Goal: Transaction & Acquisition: Purchase product/service

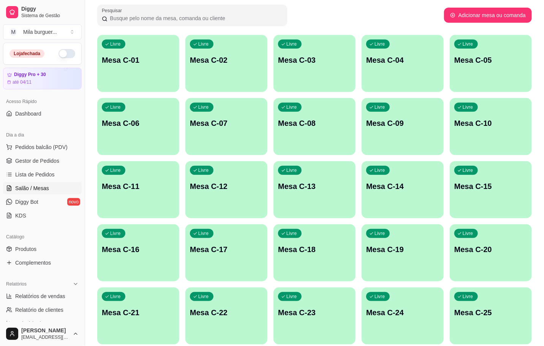
scroll to position [171, 0]
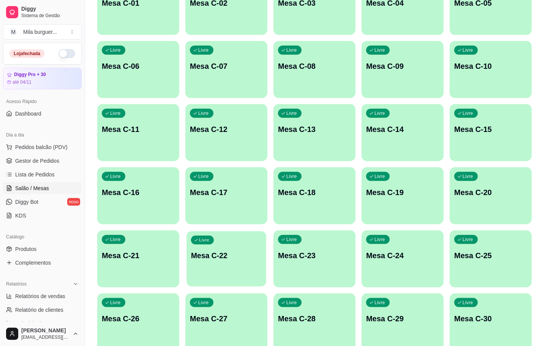
click at [202, 258] on p "Mesa C-22" at bounding box center [226, 255] width 71 height 10
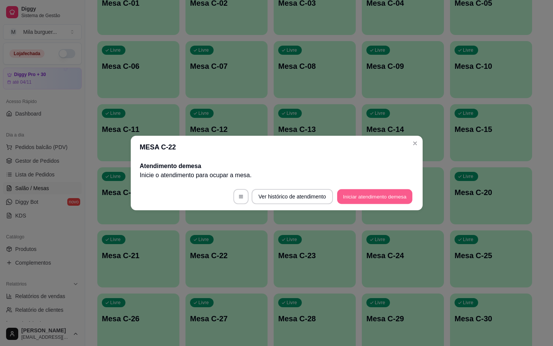
click at [353, 199] on button "Iniciar atendimento de mesa" at bounding box center [374, 196] width 75 height 15
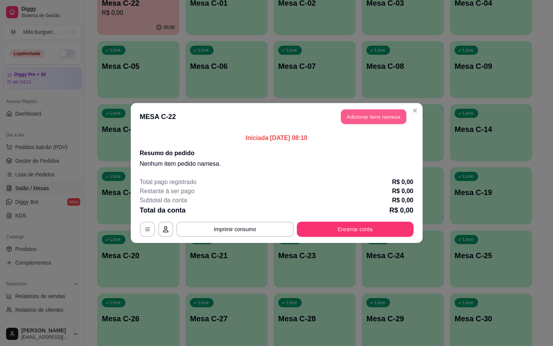
click at [368, 117] on button "Adicionar itens na mesa" at bounding box center [373, 116] width 65 height 15
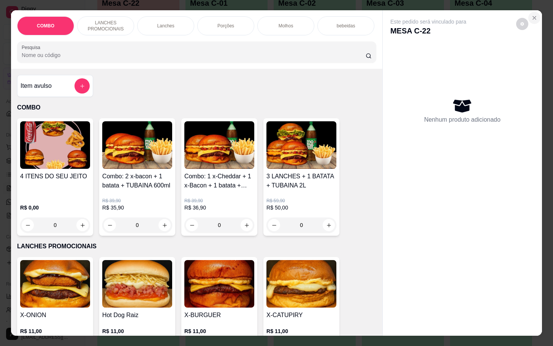
click at [531, 15] on icon "Close" at bounding box center [534, 18] width 6 height 6
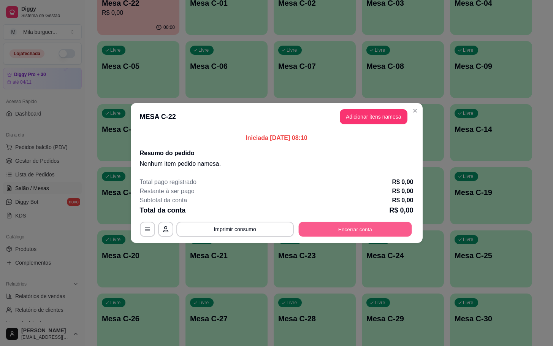
click at [317, 227] on button "Encerrar conta" at bounding box center [354, 229] width 113 height 15
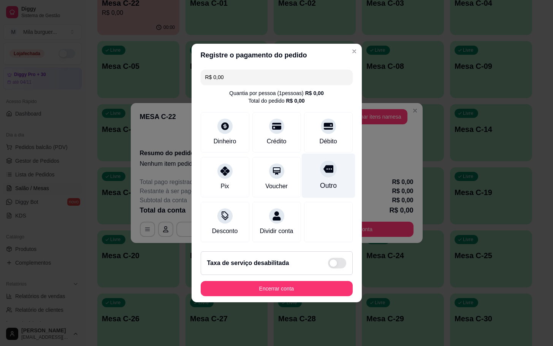
click at [320, 169] on div at bounding box center [328, 168] width 17 height 17
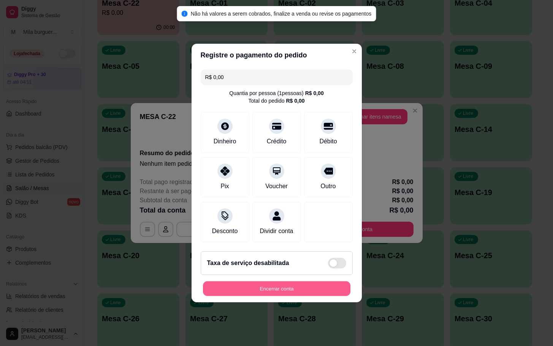
click at [274, 295] on button "Encerrar conta" at bounding box center [276, 288] width 147 height 15
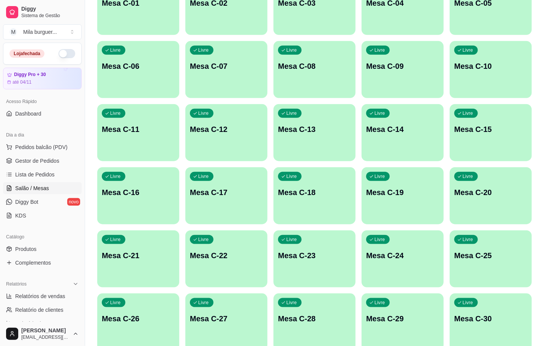
scroll to position [0, 0]
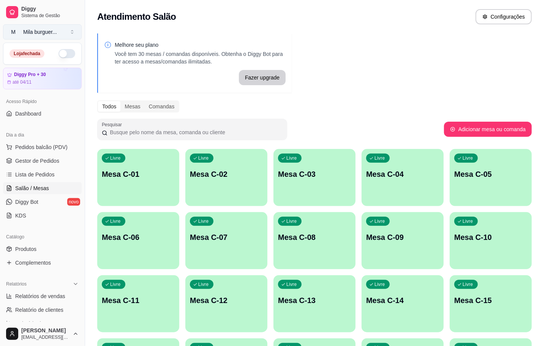
click at [36, 35] on div "Mila burguer ..." at bounding box center [40, 32] width 34 height 8
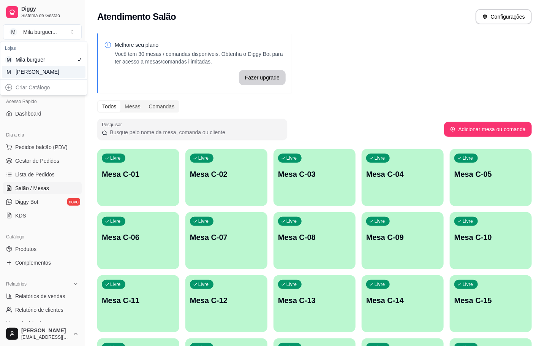
click at [36, 77] on div "M Mila Salgados" at bounding box center [44, 72] width 84 height 12
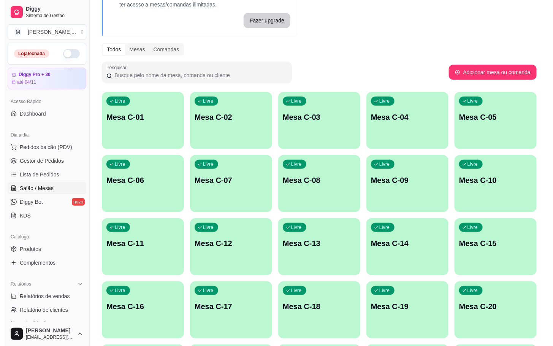
scroll to position [171, 0]
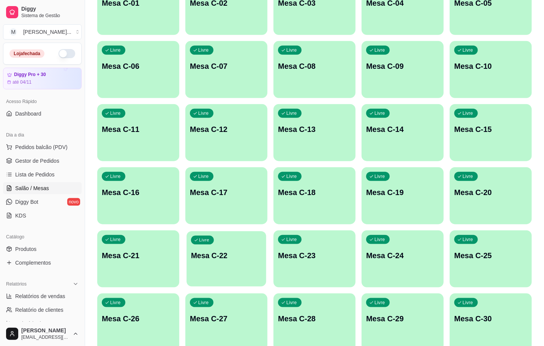
click at [218, 256] on p "Mesa C-22" at bounding box center [226, 255] width 71 height 10
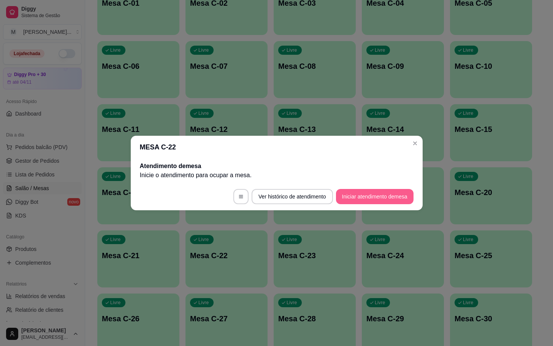
click at [350, 193] on button "Iniciar atendimento de mesa" at bounding box center [375, 196] width 78 height 15
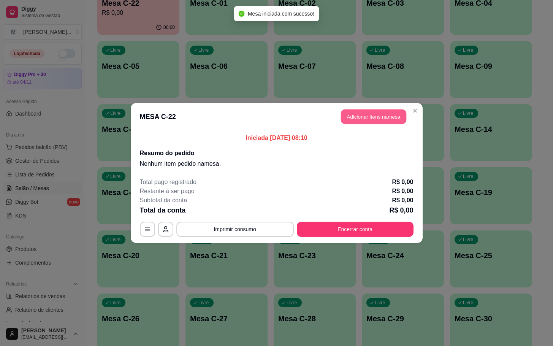
click at [359, 125] on header "MESA C-22 Adicionar itens na mesa" at bounding box center [277, 116] width 292 height 27
click at [355, 116] on button "Adicionar itens na mesa" at bounding box center [374, 116] width 68 height 15
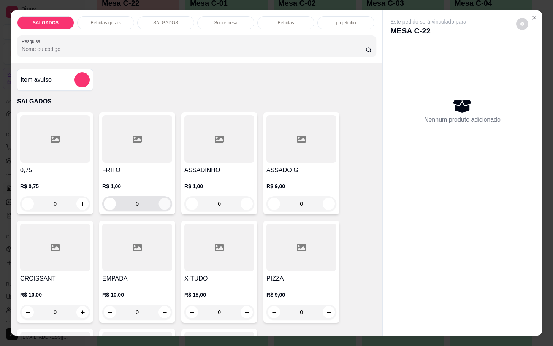
click at [162, 201] on icon "increase-product-quantity" at bounding box center [165, 204] width 6 height 6
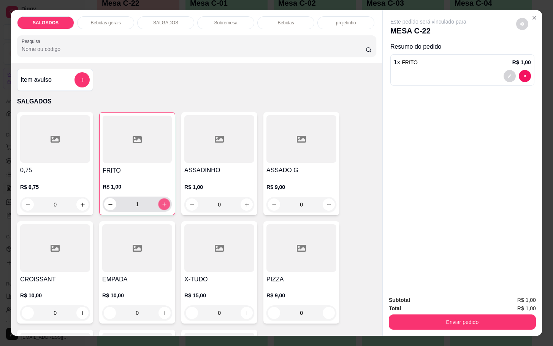
click at [162, 201] on icon "increase-product-quantity" at bounding box center [165, 204] width 6 height 6
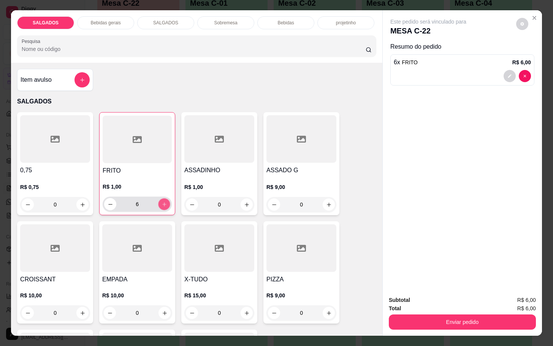
click at [162, 201] on icon "increase-product-quantity" at bounding box center [165, 204] width 6 height 6
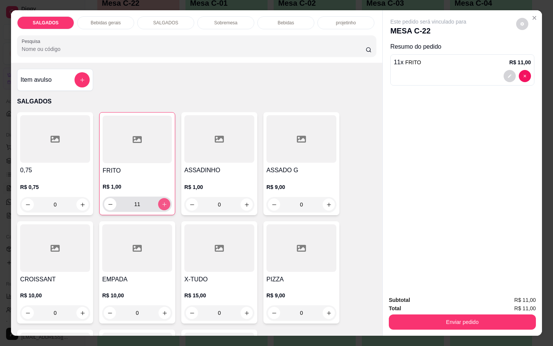
click at [162, 201] on icon "increase-product-quantity" at bounding box center [165, 204] width 6 height 6
type input "12"
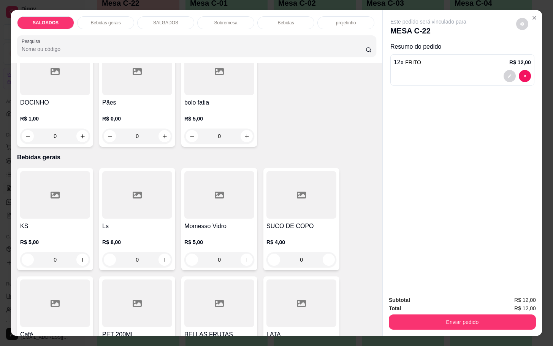
scroll to position [399, 0]
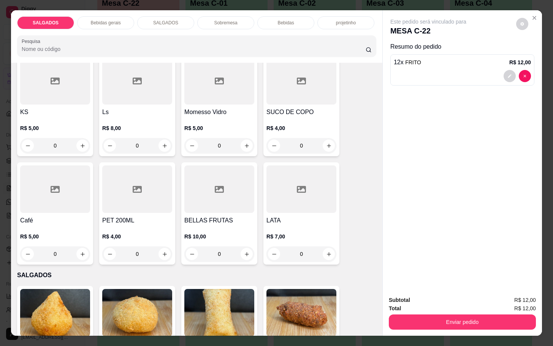
click at [81, 193] on div at bounding box center [55, 189] width 70 height 48
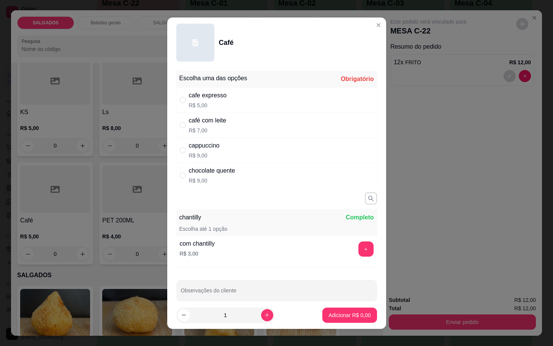
click at [200, 126] on div "café com leite R$ 7,00" at bounding box center [208, 125] width 38 height 18
radio input "true"
click at [261, 313] on button "increase-product-quantity" at bounding box center [267, 315] width 12 height 12
type input "2"
click at [330, 315] on p "Adicionar R$ 14,00" at bounding box center [347, 315] width 45 height 8
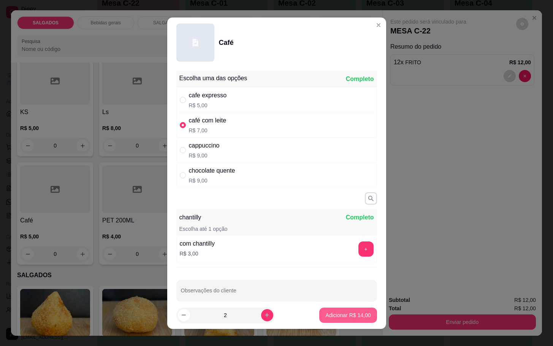
type input "2"
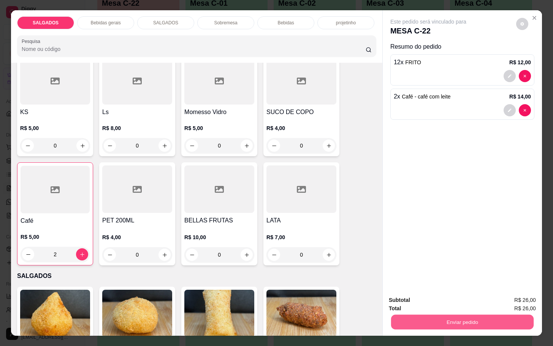
click at [462, 317] on button "Enviar pedido" at bounding box center [462, 321] width 143 height 15
click at [504, 298] on button "Enviar pedido" at bounding box center [515, 299] width 42 height 14
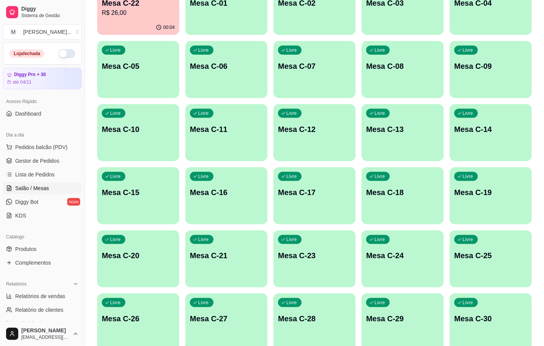
click at [291, 129] on p "Mesa C-12" at bounding box center [314, 129] width 73 height 11
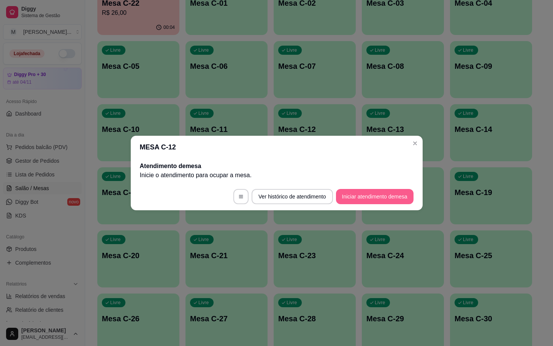
click at [402, 195] on button "Iniciar atendimento de mesa" at bounding box center [375, 196] width 78 height 15
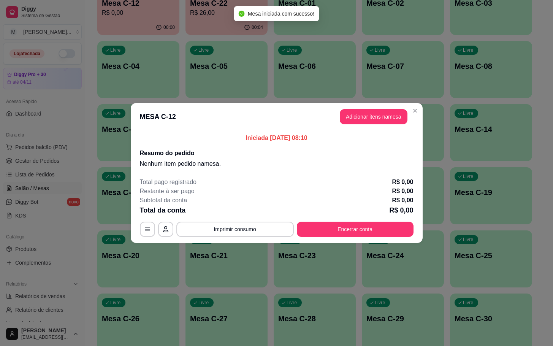
click at [392, 130] on div "Iniciada [DATE] 08:10 Resumo do pedido Nenhum item pedido na mesa ." at bounding box center [277, 150] width 292 height 41
click at [392, 129] on header "MESA C-12 Adicionar itens na mesa" at bounding box center [277, 116] width 292 height 27
click at [373, 118] on button "Adicionar itens na mesa" at bounding box center [374, 116] width 68 height 15
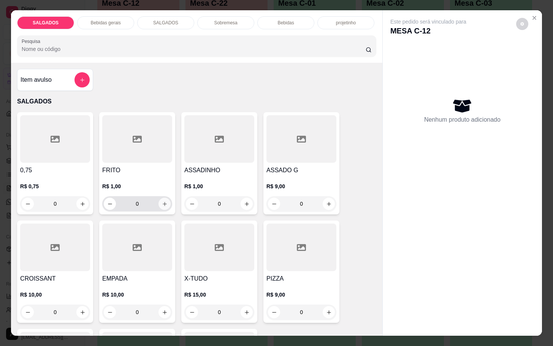
click at [162, 201] on icon "increase-product-quantity" at bounding box center [165, 204] width 6 height 6
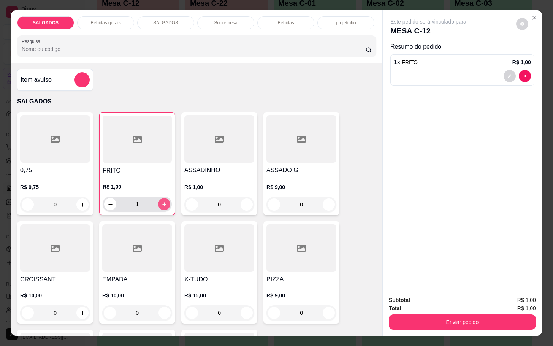
click at [162, 201] on icon "increase-product-quantity" at bounding box center [165, 204] width 6 height 6
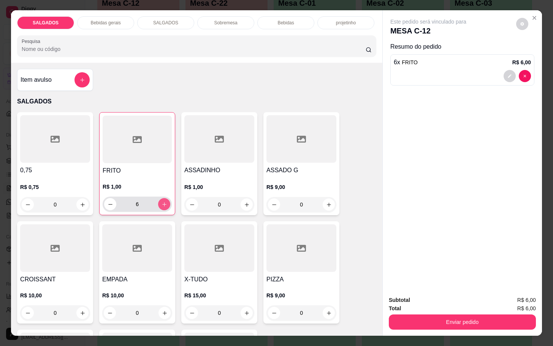
click at [162, 201] on icon "increase-product-quantity" at bounding box center [165, 204] width 6 height 6
type input "8"
click at [97, 16] on div "Bebidas gerais" at bounding box center [105, 22] width 57 height 13
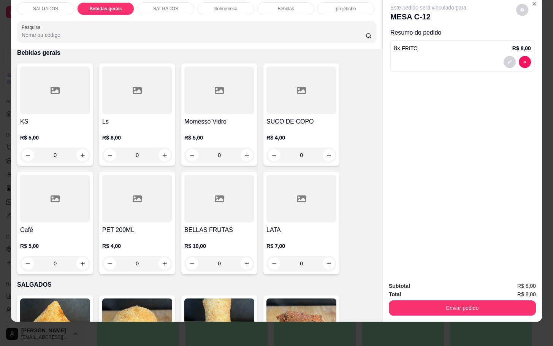
click at [38, 209] on div at bounding box center [55, 199] width 70 height 48
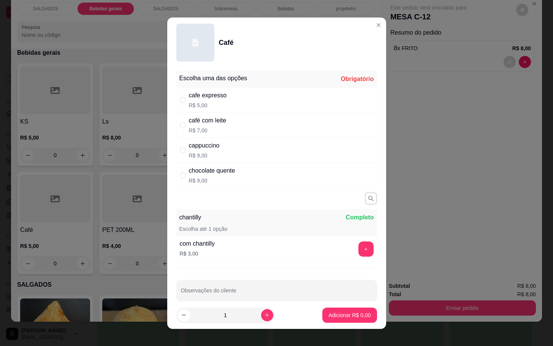
click at [205, 106] on p "R$ 5,00" at bounding box center [208, 105] width 38 height 8
radio input "true"
click at [357, 314] on p "Adicionar R$ 5,00" at bounding box center [349, 315] width 42 height 8
type input "1"
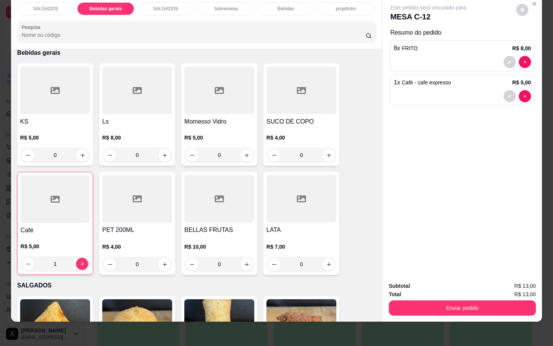
click at [21, 193] on div at bounding box center [55, 199] width 69 height 48
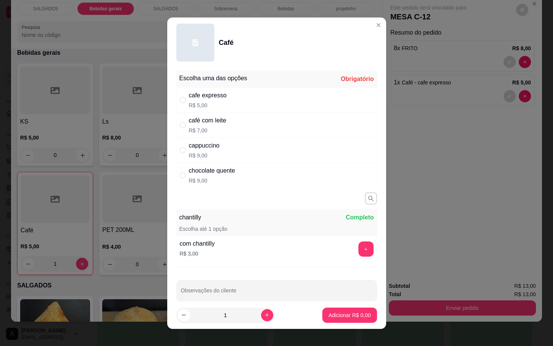
click at [202, 144] on div "cappuccino" at bounding box center [204, 145] width 31 height 9
radio input "true"
click at [331, 313] on p "Adicionar R$ 9,00" at bounding box center [349, 314] width 41 height 7
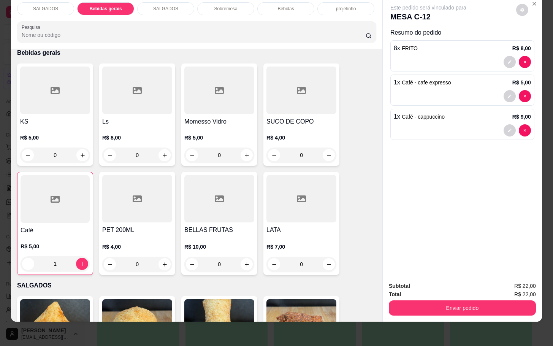
drag, startPoint x: 439, startPoint y: 313, endPoint x: 445, endPoint y: 310, distance: 6.3
click at [440, 313] on div "Subtotal R$ 22,00 Total R$ 22,00 Enviar pedido" at bounding box center [462, 299] width 159 height 46
click at [446, 309] on div "Subtotal R$ 22,00 Total R$ 22,00 Enviar pedido" at bounding box center [462, 299] width 159 height 46
click at [474, 308] on div "Subtotal R$ 22,00 Total R$ 22,00 Enviar pedido" at bounding box center [462, 299] width 159 height 46
click at [477, 306] on button "Enviar pedido" at bounding box center [462, 307] width 143 height 15
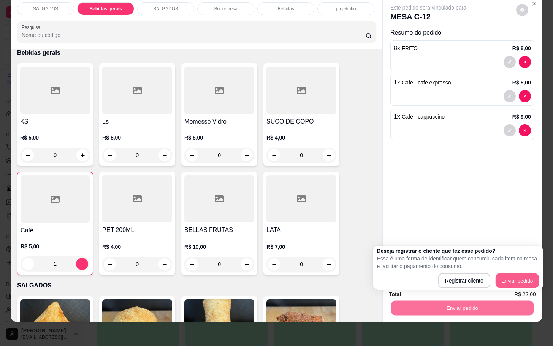
click at [535, 284] on button "Enviar pedido" at bounding box center [517, 280] width 43 height 15
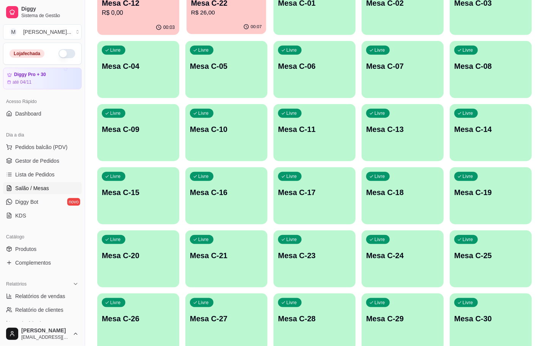
click at [243, 16] on p "R$ 26,00" at bounding box center [226, 12] width 71 height 9
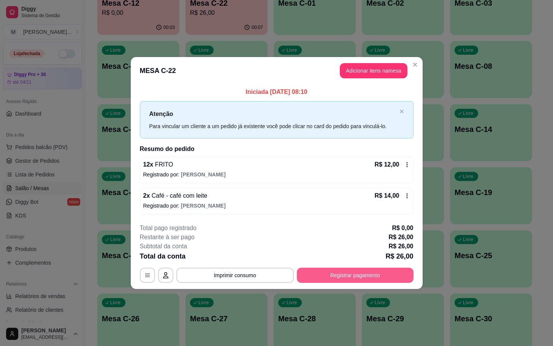
click at [365, 277] on button "Registrar pagamento" at bounding box center [355, 275] width 117 height 15
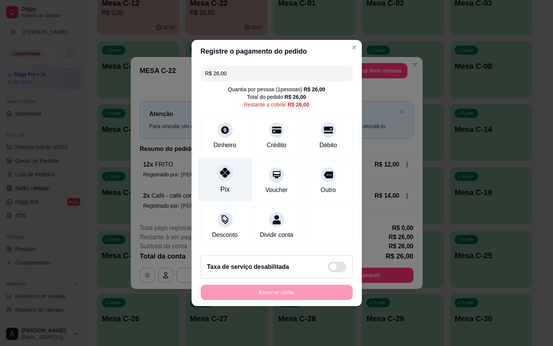
click at [214, 179] on div "Pix" at bounding box center [225, 179] width 54 height 44
type input "R$ 0,00"
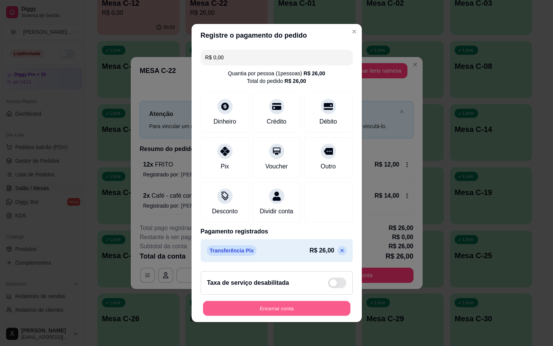
click at [269, 316] on button "Encerrar conta" at bounding box center [276, 308] width 147 height 15
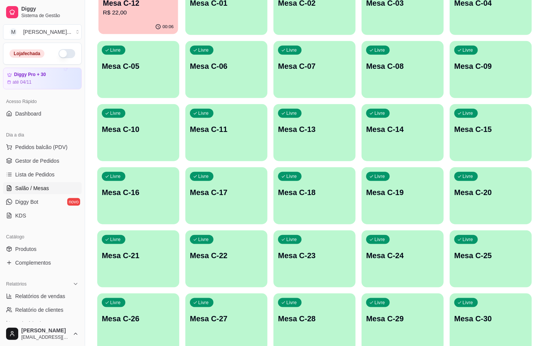
click at [134, 16] on p "R$ 22,00" at bounding box center [138, 12] width 71 height 9
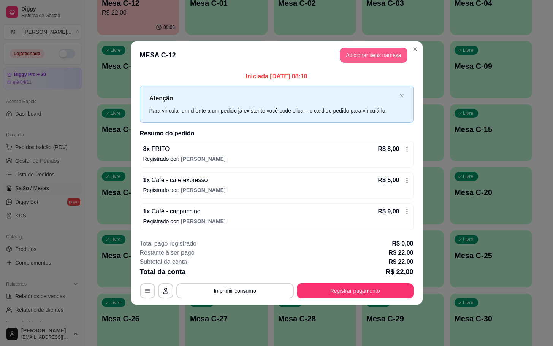
click at [370, 58] on button "Adicionar itens na mesa" at bounding box center [374, 55] width 68 height 15
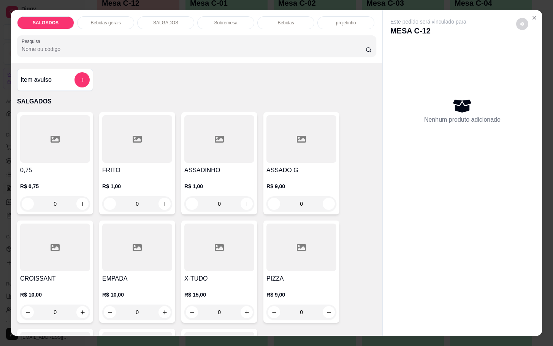
click at [145, 249] on div at bounding box center [137, 247] width 70 height 48
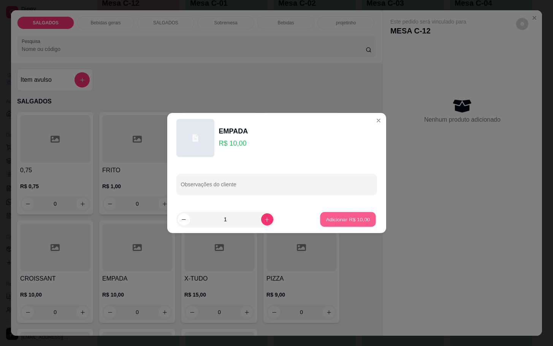
click at [364, 223] on button "Adicionar R$ 10,00" at bounding box center [348, 219] width 56 height 15
type input "1"
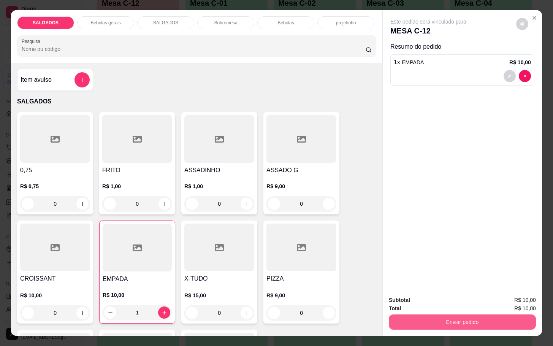
drag, startPoint x: 441, startPoint y: 309, endPoint x: 442, endPoint y: 317, distance: 8.4
click at [442, 312] on div "Enviar pedido" at bounding box center [462, 320] width 147 height 17
click at [444, 316] on button "Enviar pedido" at bounding box center [462, 321] width 143 height 15
click at [512, 302] on button "Enviar pedido" at bounding box center [515, 299] width 42 height 14
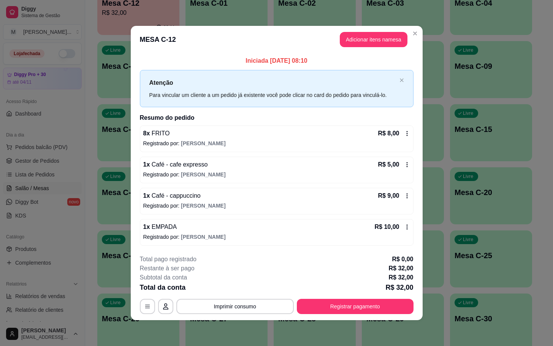
click at [376, 316] on footer "**********" at bounding box center [277, 284] width 292 height 71
click at [378, 315] on footer "**********" at bounding box center [277, 284] width 292 height 71
click at [380, 312] on button "Registrar pagamento" at bounding box center [355, 306] width 117 height 15
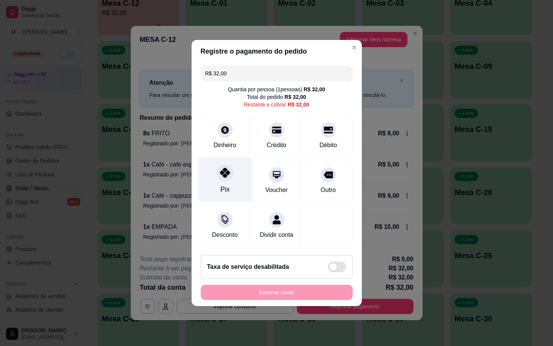
click at [236, 188] on div "Pix" at bounding box center [225, 179] width 54 height 44
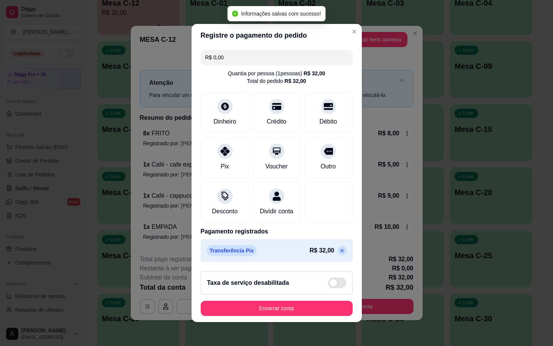
click at [337, 255] on p at bounding box center [341, 250] width 9 height 9
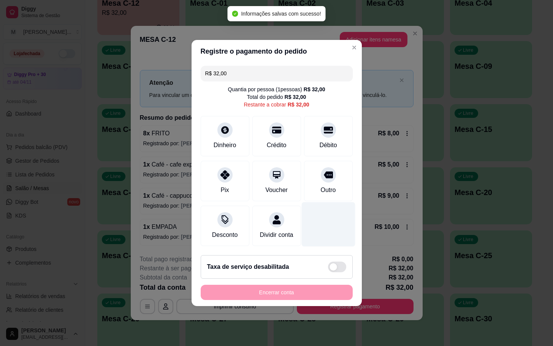
drag, startPoint x: 313, startPoint y: 178, endPoint x: 330, endPoint y: 214, distance: 39.8
click at [314, 181] on div "Outro" at bounding box center [328, 181] width 49 height 40
type input "R$ 0,00"
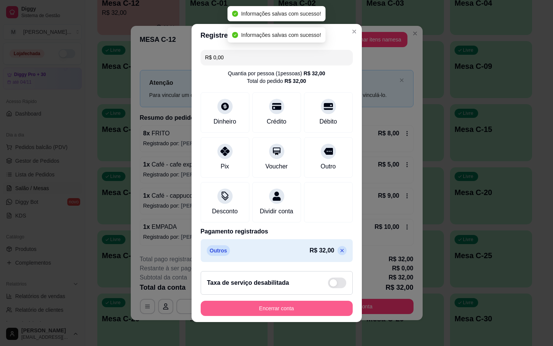
click at [287, 309] on button "Encerrar conta" at bounding box center [277, 308] width 152 height 15
